Goal: Transaction & Acquisition: Purchase product/service

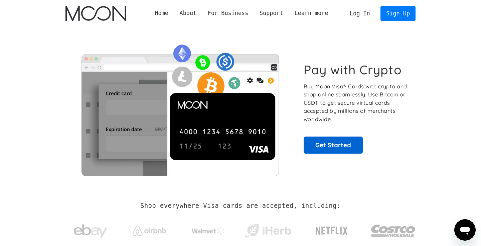
click at [334, 143] on link "Get Started" at bounding box center [333, 144] width 59 height 17
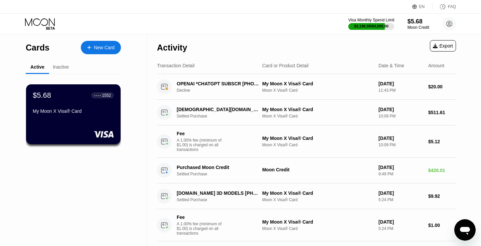
click at [363, 27] on div "$3,196.99 / $4,000.00" at bounding box center [372, 26] width 34 height 4
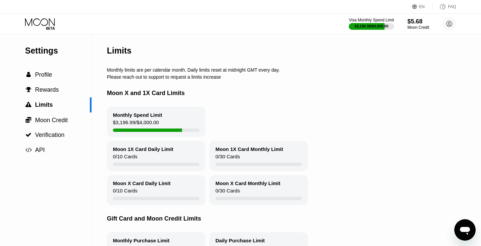
click at [149, 151] on div "Moon 1X Card Daily Limit" at bounding box center [143, 149] width 61 height 6
click at [228, 157] on div "0 / 30 Cards" at bounding box center [228, 157] width 24 height 9
click at [165, 153] on div "Moon 1X Card Daily Limit 0 / 10 Cards" at bounding box center [156, 156] width 99 height 30
click at [60, 73] on div " Profile" at bounding box center [46, 74] width 92 height 7
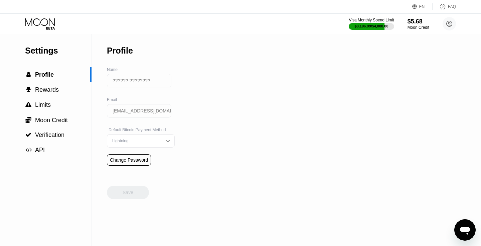
click at [50, 20] on icon at bounding box center [40, 22] width 30 height 8
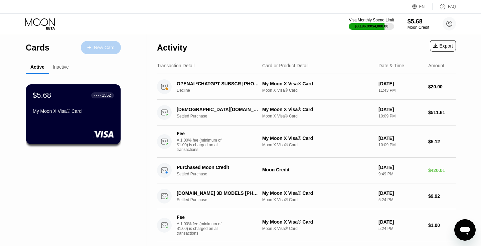
click at [109, 48] on div "New Card" at bounding box center [104, 48] width 21 height 6
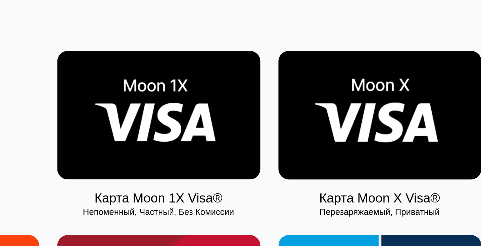
scroll to position [1, 0]
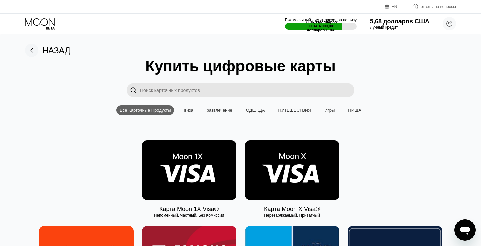
click at [200, 177] on img at bounding box center [189, 170] width 95 height 60
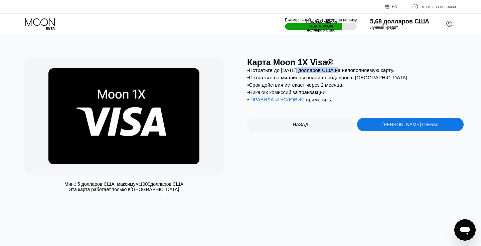
drag, startPoint x: 342, startPoint y: 72, endPoint x: 300, endPoint y: 71, distance: 42.8
click at [300, 71] on div "• Потратьте до 1000 долларов США на непополняемую карту." at bounding box center [355, 70] width 217 height 6
click at [312, 82] on div "• Потратьте до 1000 долларов США на непополняемую карту. • Потратьте на миллион…" at bounding box center [355, 86] width 217 height 38
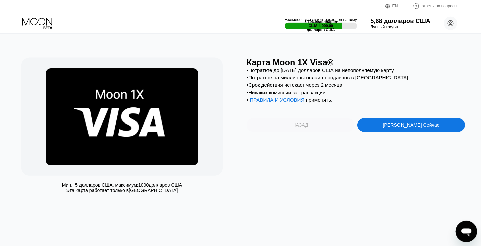
click at [307, 121] on div "НАЗАД" at bounding box center [300, 124] width 107 height 13
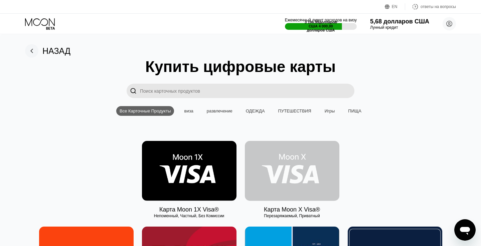
click at [300, 168] on img at bounding box center [292, 171] width 95 height 60
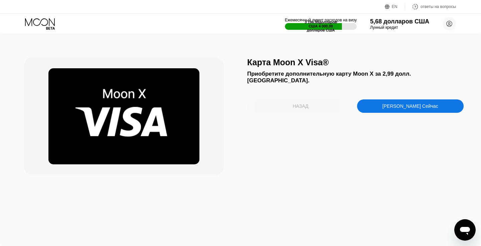
click at [327, 99] on div "НАЗАД" at bounding box center [300, 105] width 107 height 13
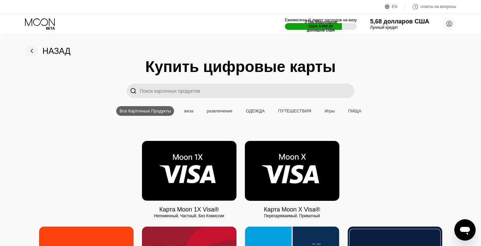
scroll to position [0, 0]
click at [216, 157] on img at bounding box center [189, 171] width 95 height 60
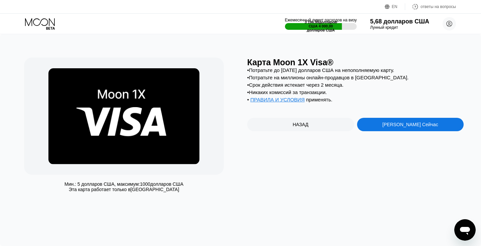
click at [277, 131] on div "НАЗАД" at bounding box center [300, 124] width 107 height 13
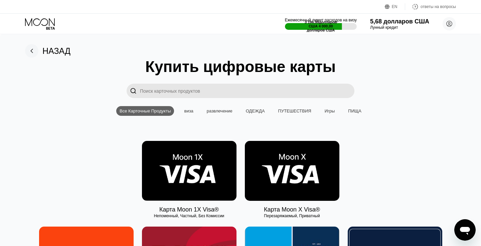
click at [298, 169] on img at bounding box center [292, 171] width 95 height 60
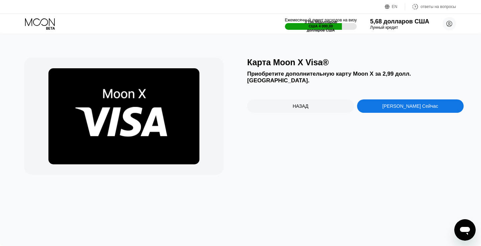
click at [43, 23] on icon at bounding box center [40, 24] width 31 height 12
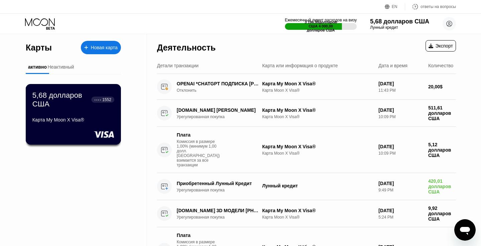
click at [78, 122] on div "Карта My Moon X Visa®" at bounding box center [73, 119] width 82 height 5
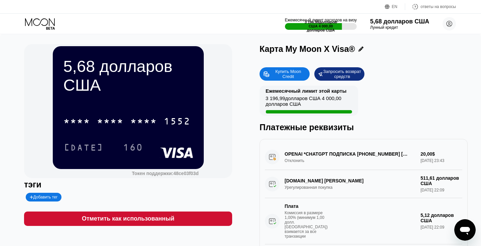
click at [334, 79] on div "Запросить возврат средств" at bounding box center [342, 74] width 38 height 11
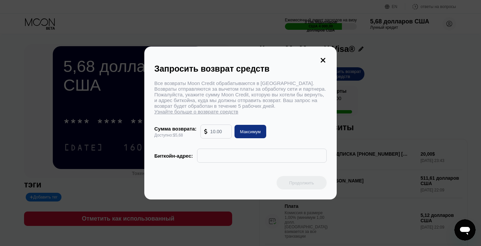
click at [325, 60] on icon at bounding box center [323, 60] width 5 height 5
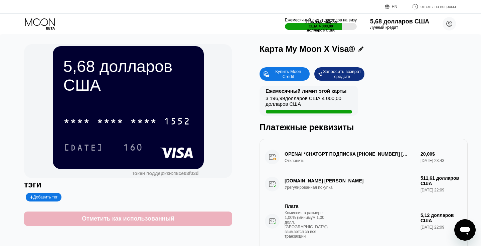
click at [160, 217] on div "Отметить как использованный" at bounding box center [128, 219] width 93 height 8
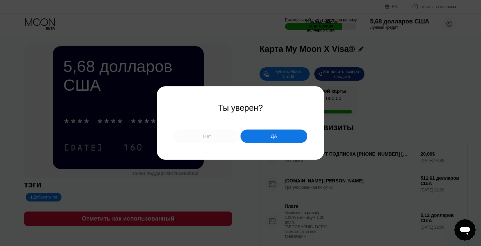
click at [216, 138] on div "Нет" at bounding box center [207, 135] width 67 height 13
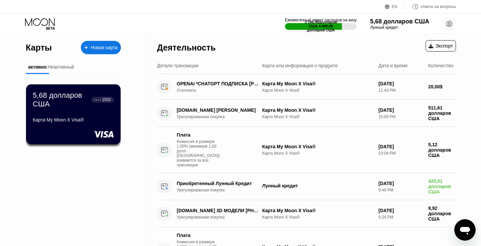
click at [46, 25] on icon at bounding box center [40, 22] width 30 height 8
click at [104, 45] on div "Новая карта" at bounding box center [104, 48] width 27 height 6
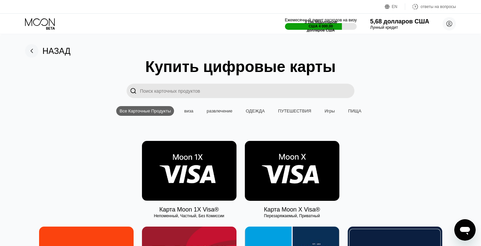
click at [286, 179] on img at bounding box center [292, 171] width 95 height 60
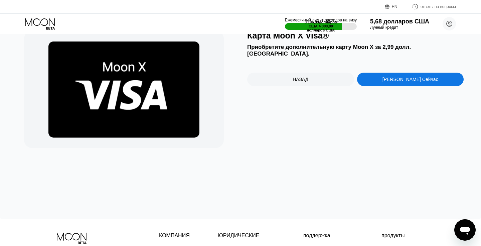
scroll to position [12, 0]
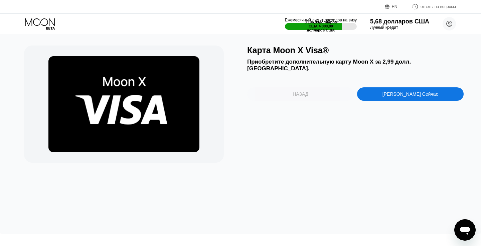
click at [316, 87] on div "НАЗАД" at bounding box center [300, 93] width 107 height 13
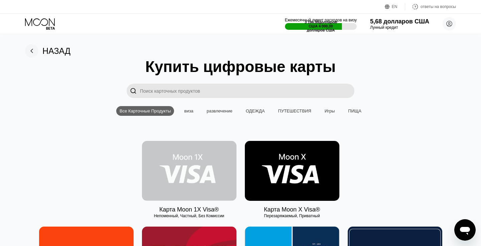
click at [202, 181] on img at bounding box center [189, 171] width 95 height 60
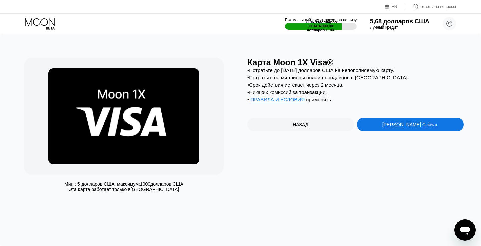
click at [400, 131] on div "[PERSON_NAME] Сейчас" at bounding box center [410, 124] width 107 height 13
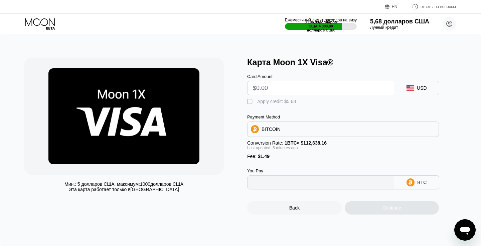
type input "0"
click at [346, 88] on input "text" at bounding box center [321, 87] width 136 height 13
